Goal: Task Accomplishment & Management: Use online tool/utility

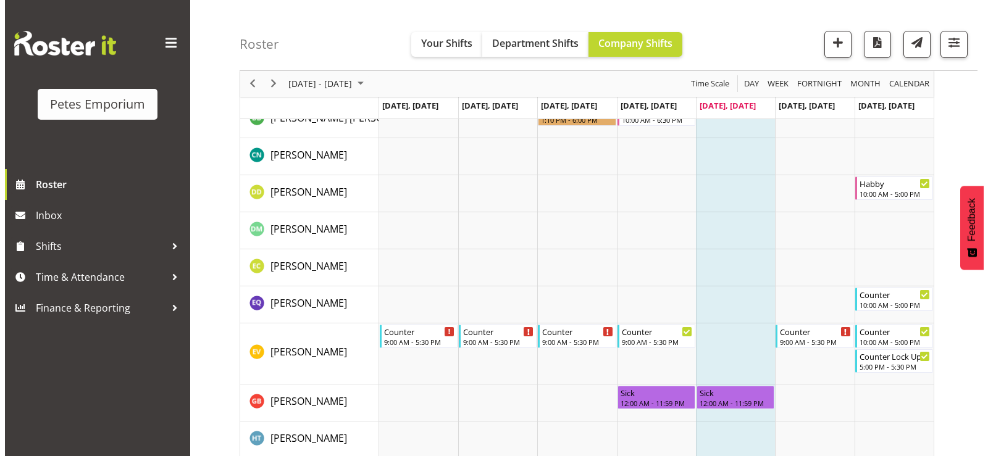
scroll to position [371, 0]
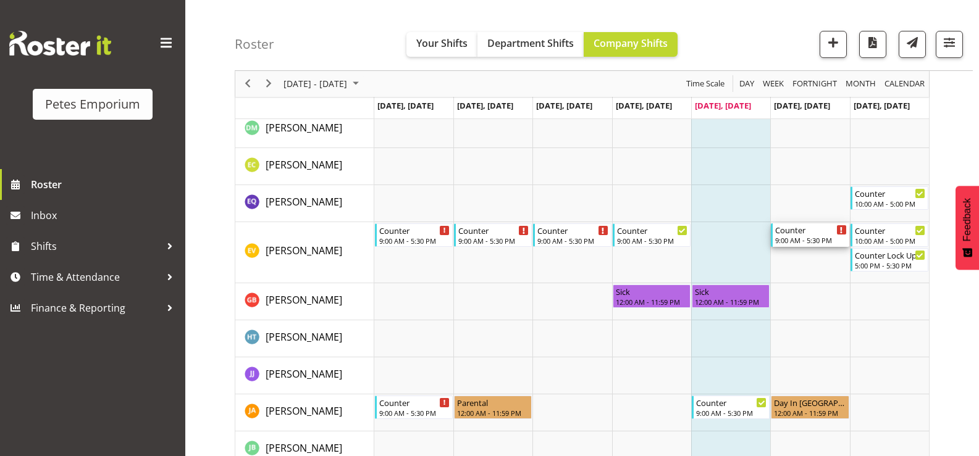
click at [810, 232] on div "Counter" at bounding box center [810, 230] width 71 height 12
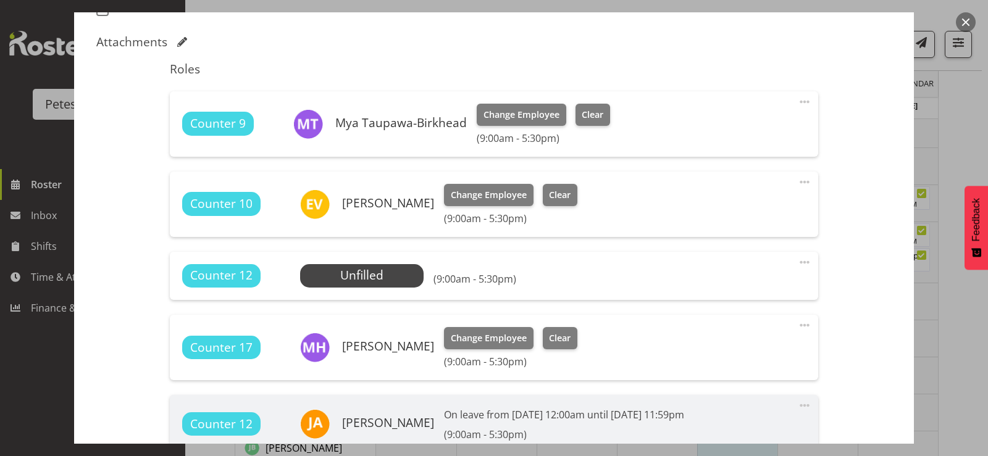
click at [963, 20] on button "button" at bounding box center [966, 22] width 20 height 20
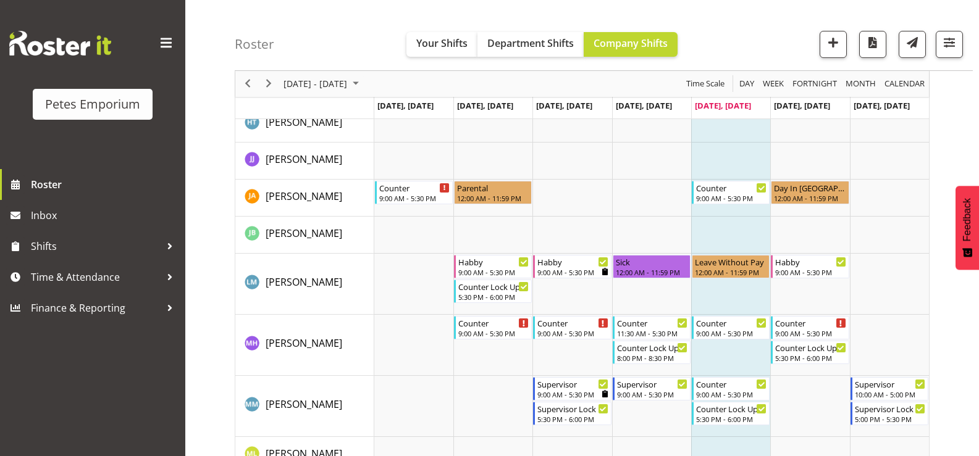
scroll to position [679, 0]
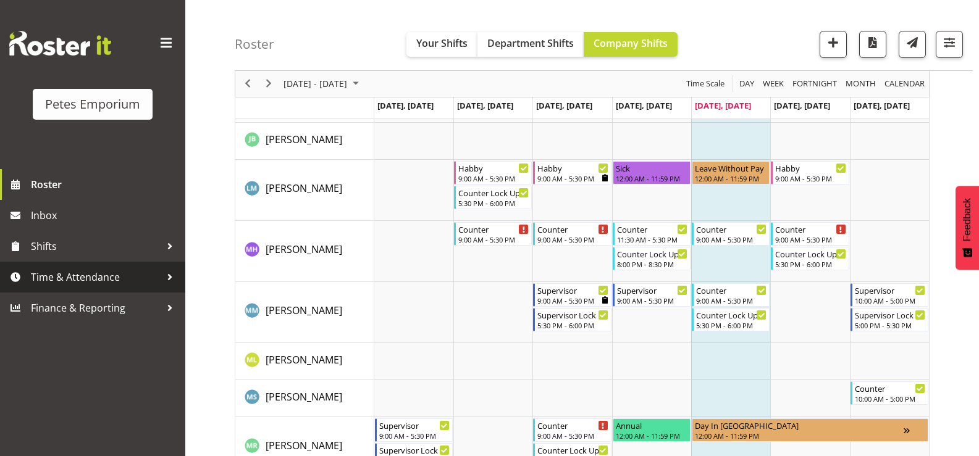
click at [122, 275] on span "Time & Attendance" at bounding box center [96, 277] width 130 height 19
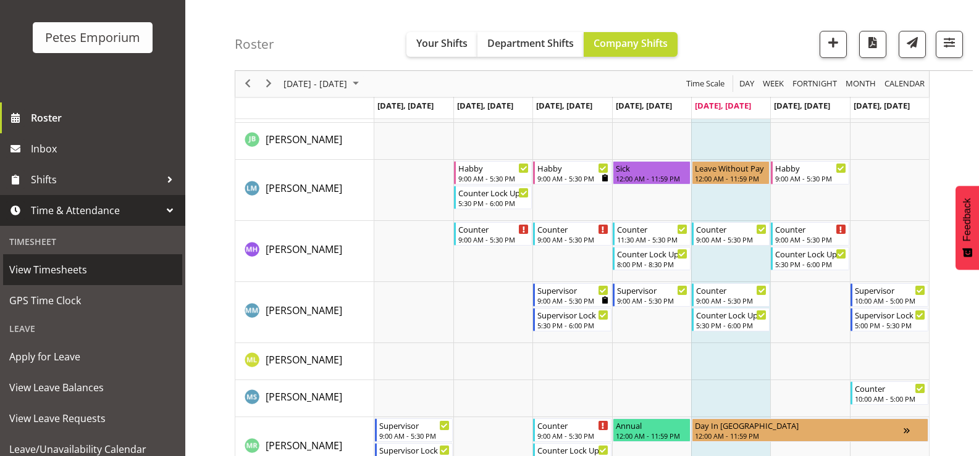
scroll to position [109, 0]
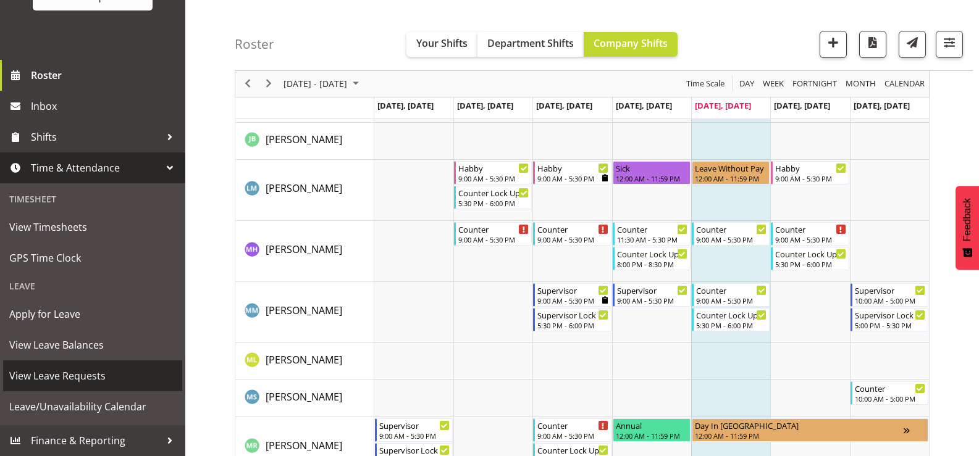
click at [104, 374] on span "View Leave Requests" at bounding box center [92, 376] width 167 height 19
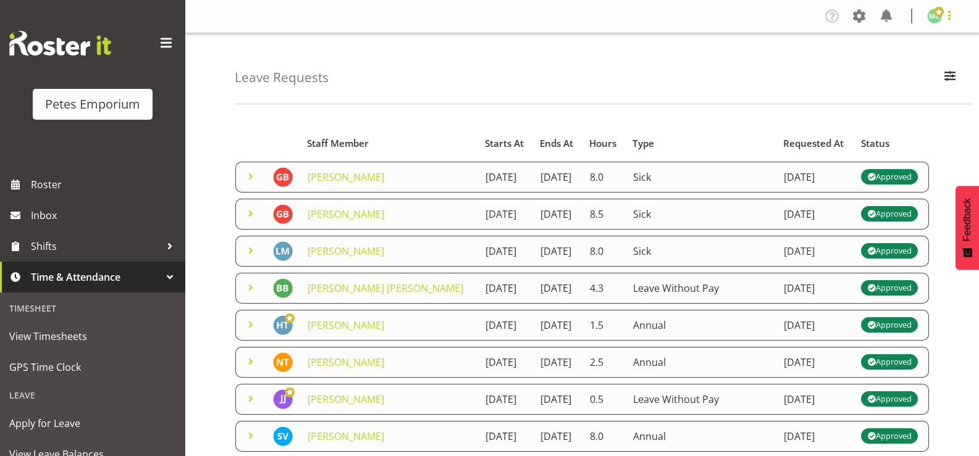
click at [956, 9] on span at bounding box center [949, 15] width 15 height 15
click at [921, 63] on link "Log Out" at bounding box center [897, 65] width 119 height 22
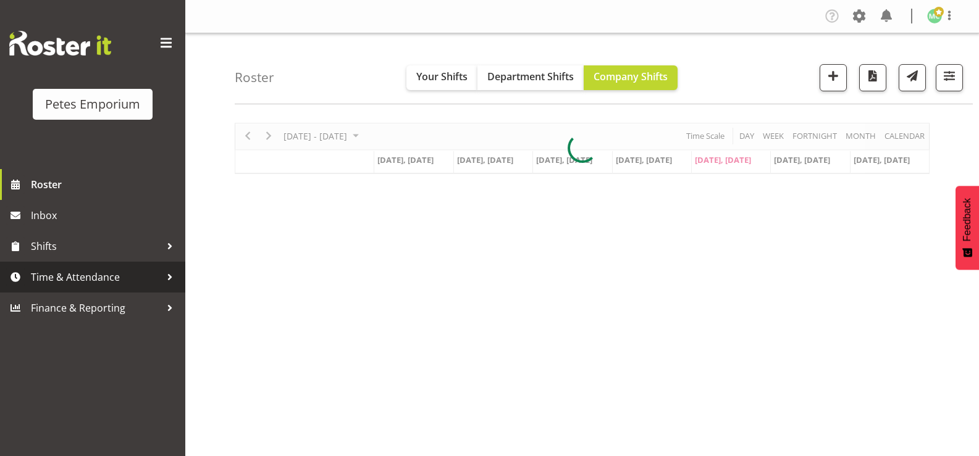
click at [111, 281] on span "Time & Attendance" at bounding box center [96, 277] width 130 height 19
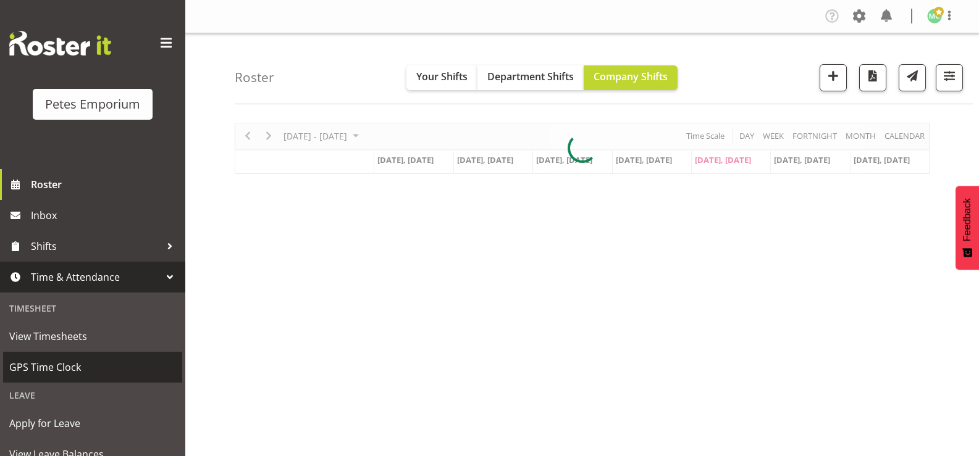
click at [102, 365] on span "GPS Time Clock" at bounding box center [92, 367] width 167 height 19
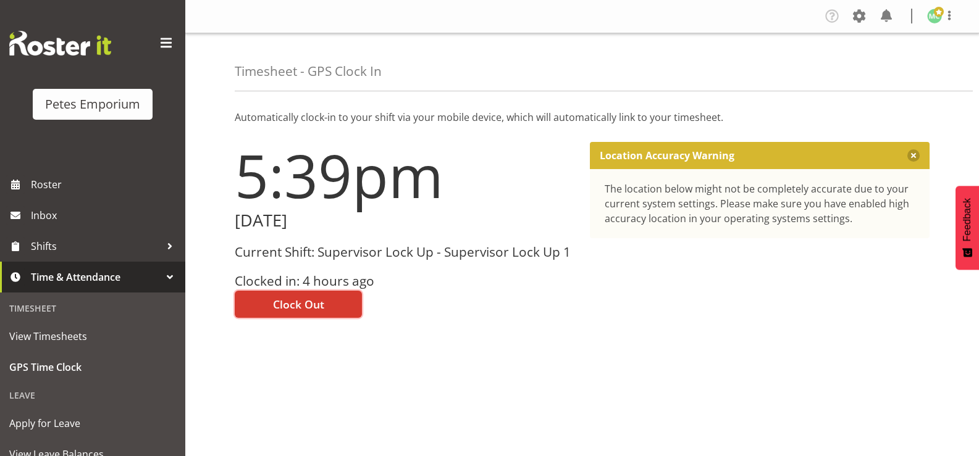
click at [333, 300] on button "Clock Out" at bounding box center [298, 304] width 127 height 27
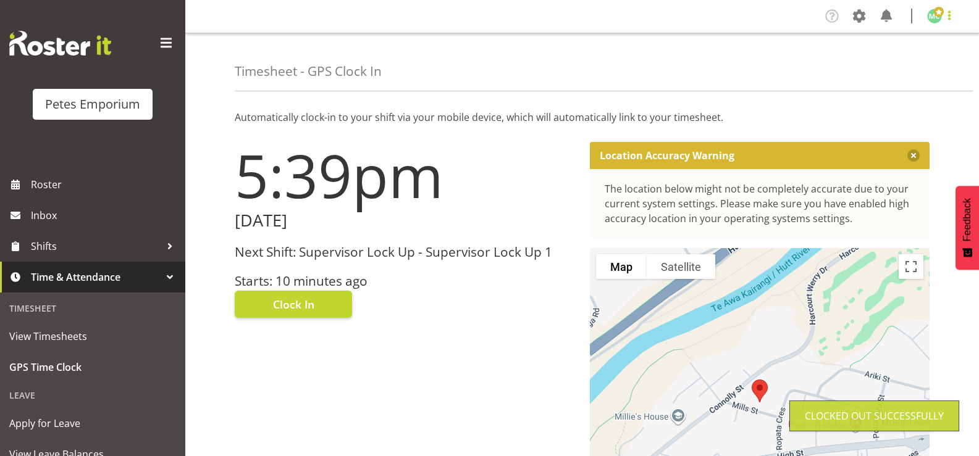
click at [950, 15] on span at bounding box center [949, 15] width 15 height 15
click at [924, 69] on link "Log Out" at bounding box center [897, 65] width 119 height 22
